Goal: Information Seeking & Learning: Learn about a topic

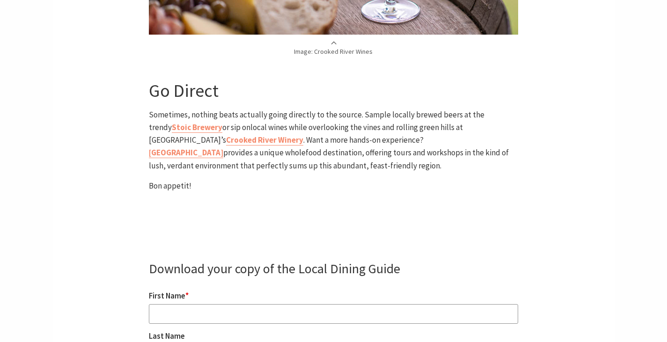
scroll to position [2904, 0]
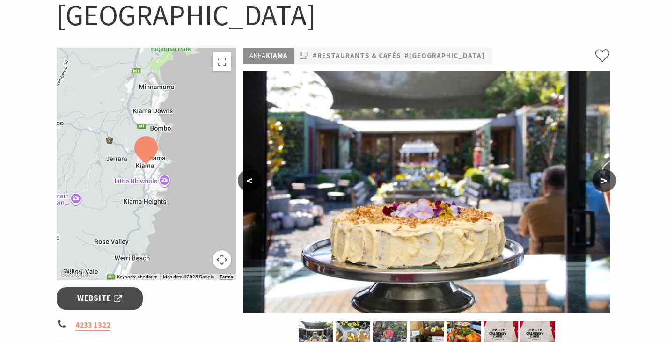
scroll to position [141, 0]
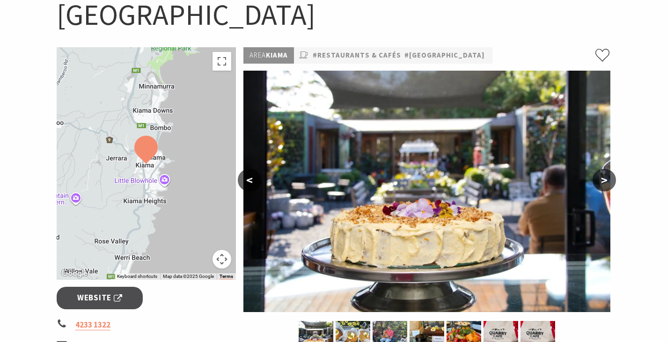
click at [613, 180] on button ">" at bounding box center [604, 180] width 23 height 22
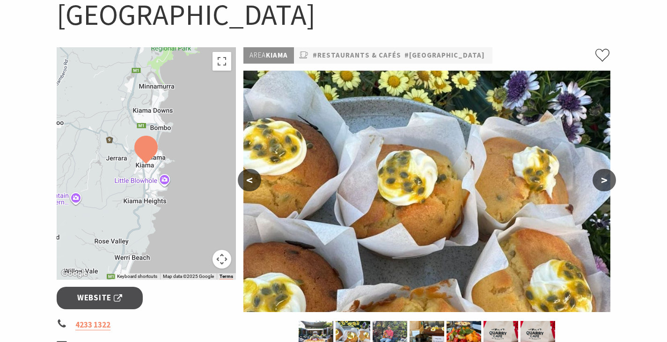
click at [613, 180] on button ">" at bounding box center [604, 180] width 23 height 22
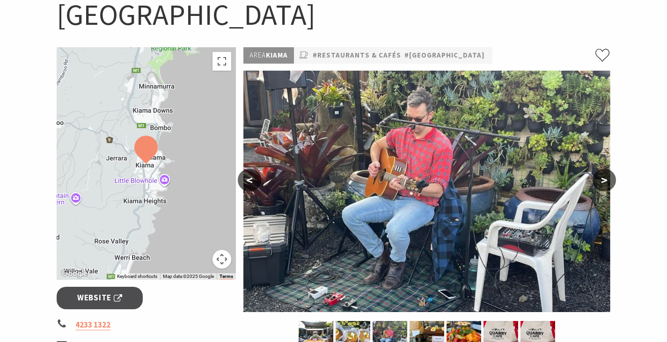
click at [613, 180] on button ">" at bounding box center [604, 180] width 23 height 22
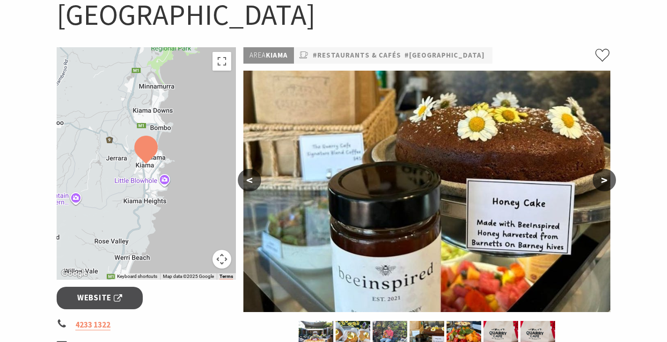
click at [613, 180] on button ">" at bounding box center [604, 180] width 23 height 22
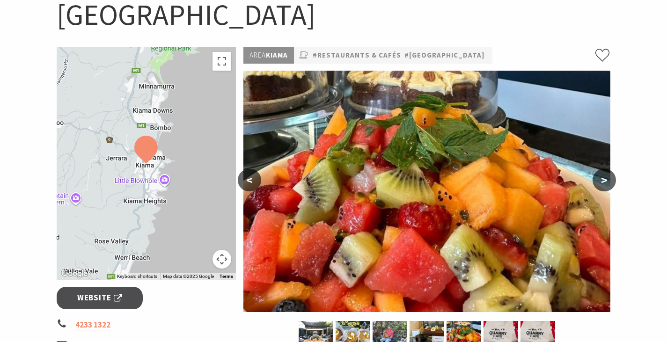
click at [613, 180] on button ">" at bounding box center [604, 180] width 23 height 22
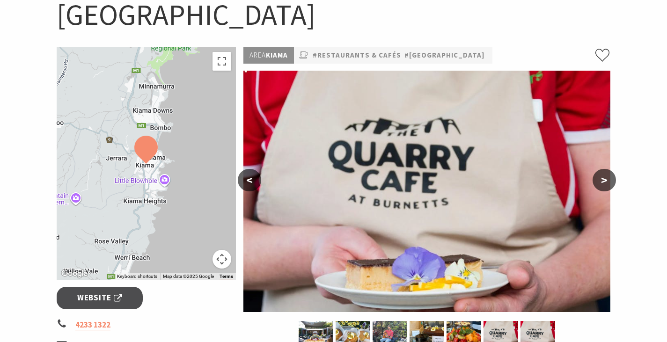
click at [613, 180] on button ">" at bounding box center [604, 180] width 23 height 22
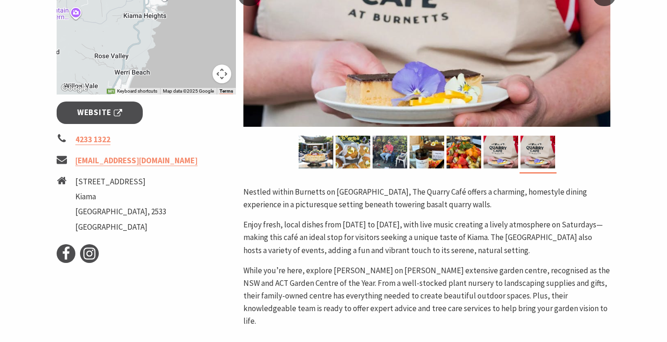
scroll to position [328, 0]
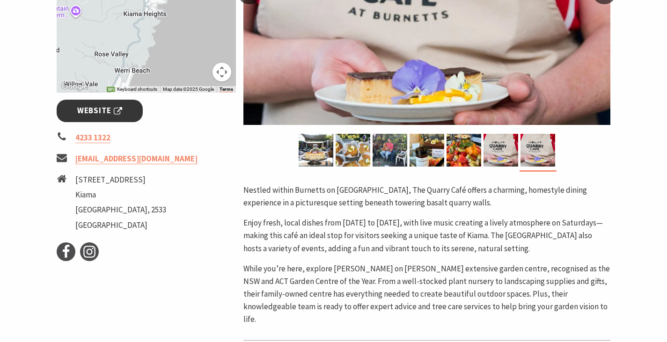
click at [108, 111] on span "Website" at bounding box center [99, 110] width 45 height 13
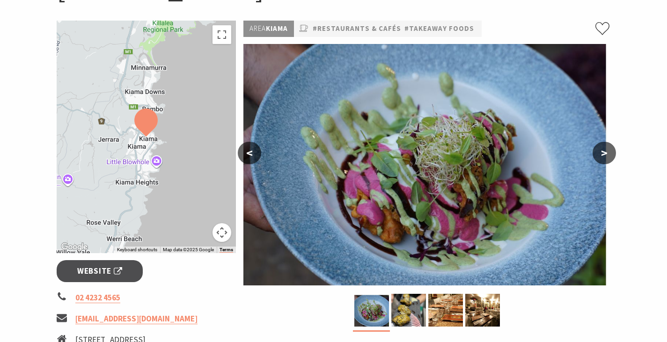
scroll to position [141, 0]
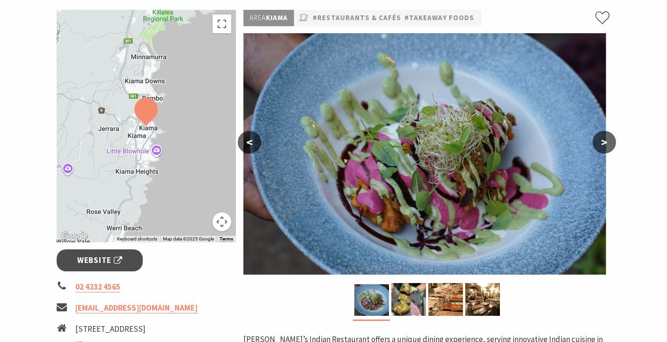
click at [607, 148] on button ">" at bounding box center [604, 142] width 23 height 22
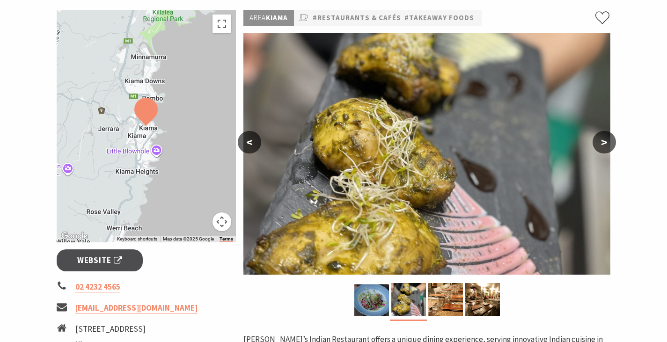
click at [607, 148] on button ">" at bounding box center [604, 142] width 23 height 22
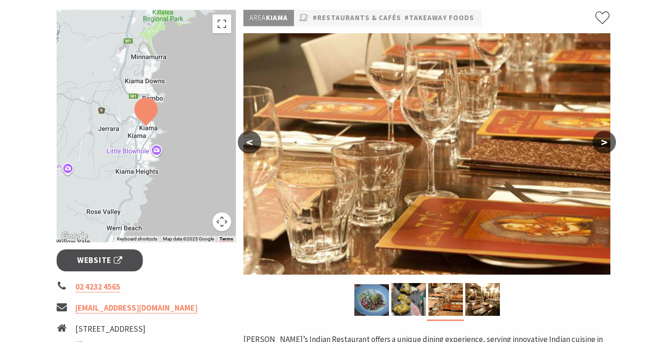
click at [607, 148] on button ">" at bounding box center [604, 142] width 23 height 22
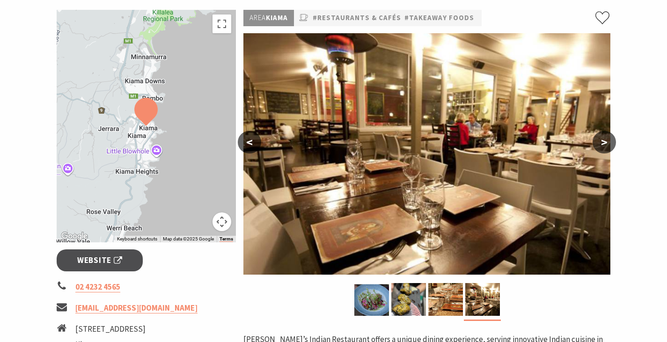
click at [607, 148] on button ">" at bounding box center [604, 142] width 23 height 22
click at [100, 257] on span "Website" at bounding box center [99, 260] width 45 height 13
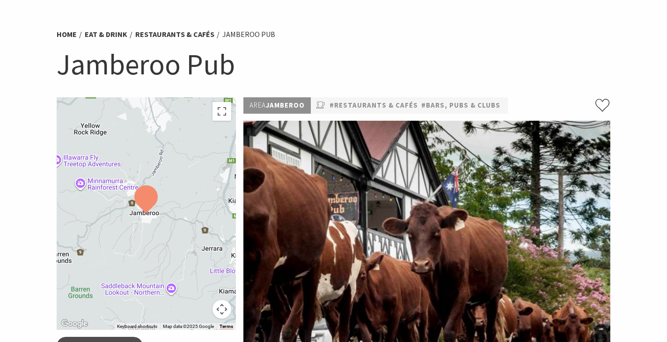
scroll to position [47, 0]
